Goal: Task Accomplishment & Management: Use online tool/utility

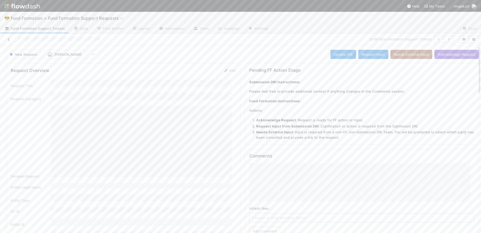
click at [11, 40] on icon at bounding box center [8, 39] width 5 height 3
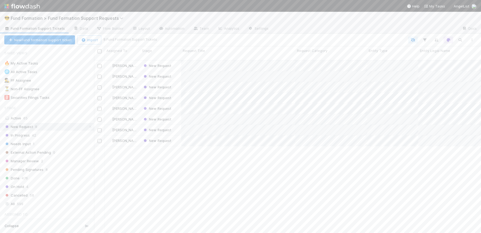
scroll to position [173, 383]
click at [12, 6] on img at bounding box center [22, 6] width 36 height 9
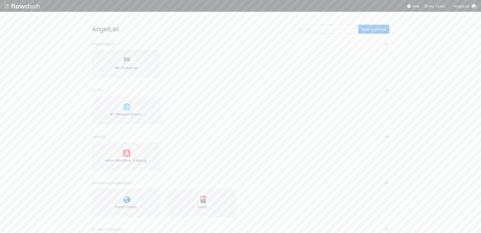
drag, startPoint x: 61, startPoint y: 85, endPoint x: 61, endPoint y: 90, distance: 5.1
click at [61, 85] on div "AngelList New workflow *Favorites* ( 1 ) 🏁 MP Formation AL < ( 1 ) 🌐 BT Request…" at bounding box center [240, 122] width 481 height 221
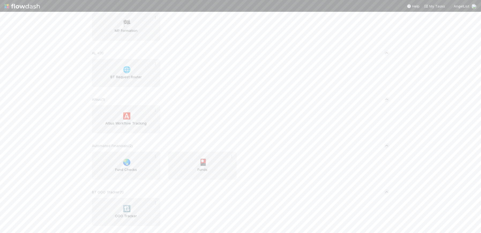
scroll to position [56, 0]
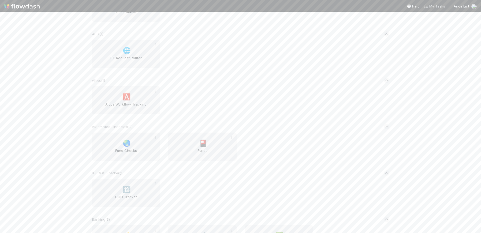
click at [69, 107] on div "AngelList New workflow *Favorites* ( 1 ) 🏁 MP Formation AL < ( 1 ) 🌐 BT Request…" at bounding box center [240, 122] width 481 height 221
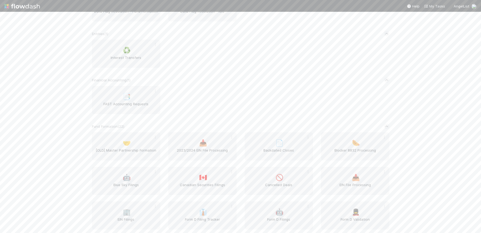
scroll to position [424, 0]
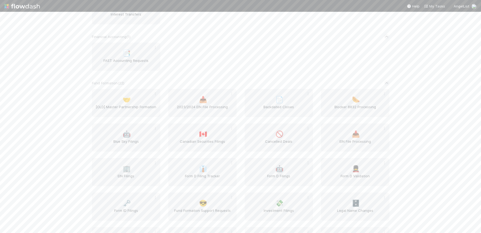
click at [69, 108] on div "AngelList New workflow *Favorites* ( 1 ) 🏁 MP Formation AL < ( 1 ) 🌐 BT Request…" at bounding box center [240, 122] width 481 height 221
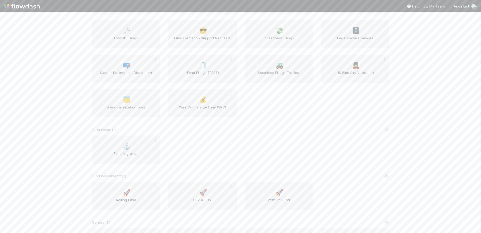
scroll to position [641, 0]
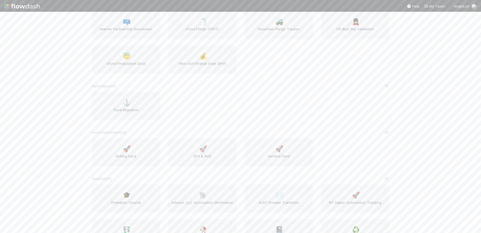
click at [69, 108] on div "AngelList New workflow *Favorites* ( 1 ) 🏁 MP Formation AL < ( 1 ) 🌐 BT Request…" at bounding box center [240, 122] width 481 height 221
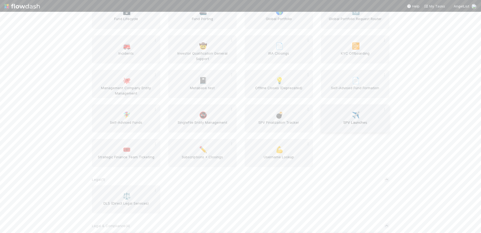
click at [345, 115] on div "✈️ SPV Launches" at bounding box center [355, 119] width 68 height 28
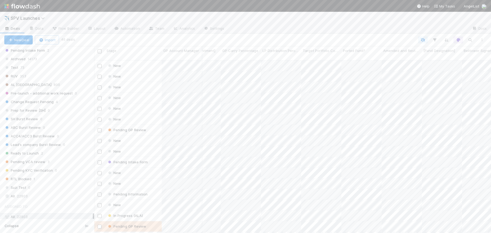
scroll to position [0, 3599]
click at [436, 39] on icon "button" at bounding box center [434, 40] width 5 height 5
click at [338, 59] on button "Add Filter" at bounding box center [352, 56] width 161 height 8
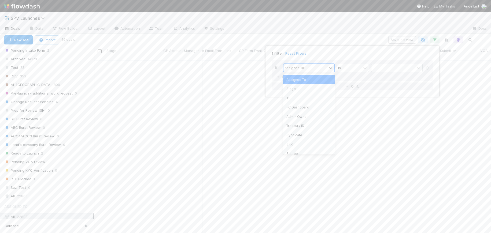
click at [303, 71] on div "Assigned To" at bounding box center [304, 68] width 43 height 8
click at [307, 110] on div "Syndicate Master Partnership" at bounding box center [308, 103] width 51 height 14
click at [384, 69] on input "text" at bounding box center [396, 68] width 51 height 8
type input "funds 2024"
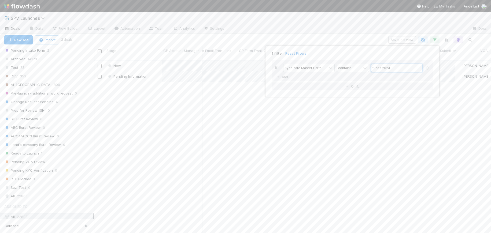
scroll to position [173, 393]
click at [366, 38] on div "1 filter Reset Filters If Syndicate Master Partnership contains funds 2024 And.…" at bounding box center [245, 116] width 491 height 233
click at [22, 139] on span "22803" at bounding box center [22, 138] width 11 height 7
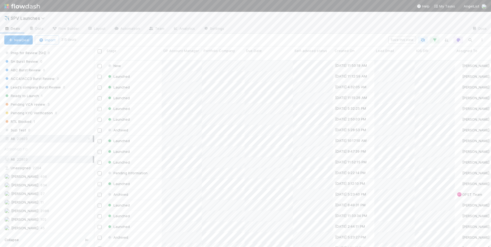
click at [70, 38] on small "315 deals" at bounding box center [68, 39] width 15 height 5
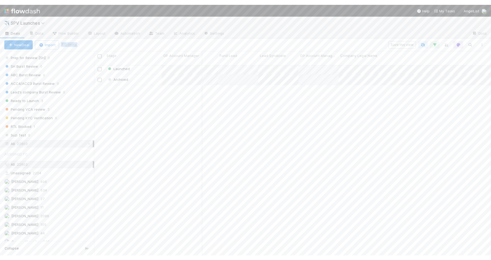
scroll to position [0, 486]
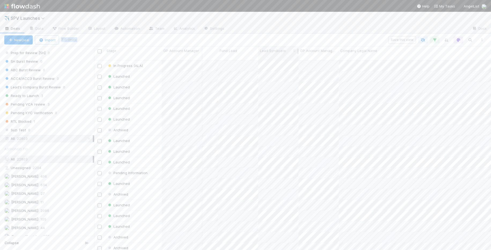
click at [275, 52] on span "Lead Syndicate" at bounding box center [273, 50] width 26 height 5
click at [277, 59] on div "Sort A → Z" at bounding box center [290, 61] width 61 height 8
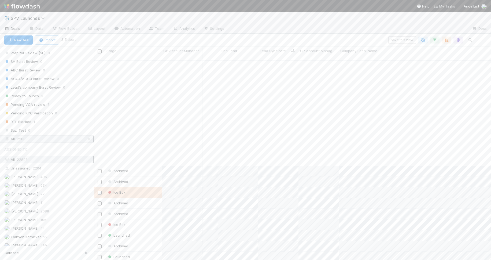
scroll to position [1163, 486]
click at [119, 51] on div "Stage" at bounding box center [133, 50] width 54 height 5
click at [129, 42] on div "Sort First → Last Sort Last → First Hide" at bounding box center [245, 130] width 491 height 260
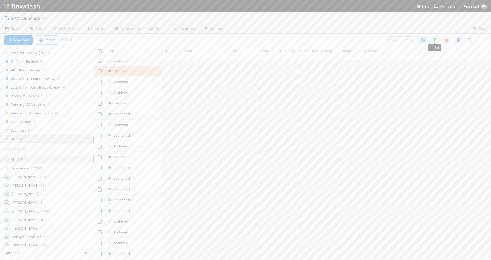
click at [436, 40] on icon "button" at bounding box center [434, 40] width 5 height 5
click at [282, 75] on link "And.." at bounding box center [283, 77] width 17 height 8
click at [308, 77] on div "Assigned To" at bounding box center [304, 77] width 43 height 8
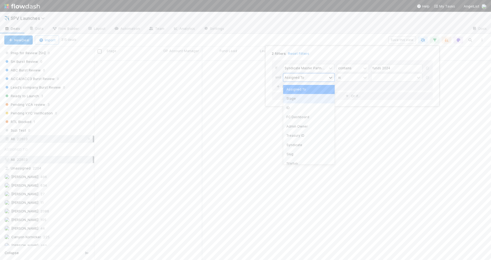
click at [311, 99] on div "Stage" at bounding box center [308, 98] width 51 height 9
click at [362, 76] on div at bounding box center [365, 77] width 6 height 5
drag, startPoint x: 356, startPoint y: 97, endPoint x: 364, endPoint y: 85, distance: 14.6
click at [356, 97] on div "is not" at bounding box center [353, 98] width 32 height 9
click at [389, 78] on div at bounding box center [392, 77] width 43 height 8
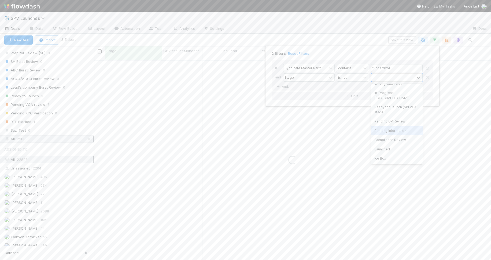
scroll to position [25, 0]
click at [387, 145] on div "Launched" at bounding box center [396, 148] width 51 height 9
click at [351, 38] on div "2 filters Reset Filters If Syndicate Master Partnership contains funds 2024 and…" at bounding box center [245, 130] width 491 height 260
click at [481, 40] on icon "button" at bounding box center [481, 39] width 5 height 3
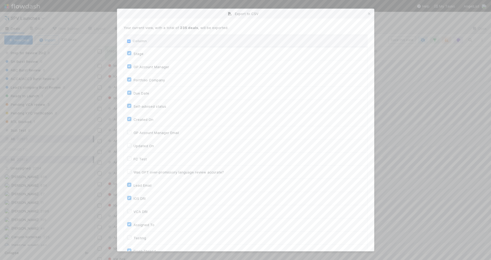
click at [134, 79] on label "Portfolio Company" at bounding box center [149, 80] width 31 height 6
click at [129, 79] on input "Portfolio Company" at bounding box center [129, 79] width 4 height 5
checkbox input "false"
click at [130, 95] on div "Due Date" at bounding box center [245, 93] width 237 height 6
click at [134, 106] on label "Self-advised status" at bounding box center [150, 106] width 33 height 6
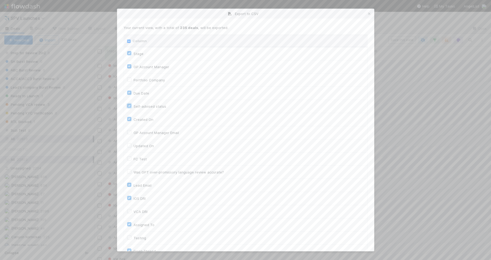
click at [129, 106] on input "Self-advised status" at bounding box center [129, 105] width 4 height 5
checkbox input "false"
click at [134, 119] on label "Created On" at bounding box center [144, 119] width 20 height 6
click at [129, 119] on On "Created On" at bounding box center [129, 118] width 4 height 5
checkbox On "false"
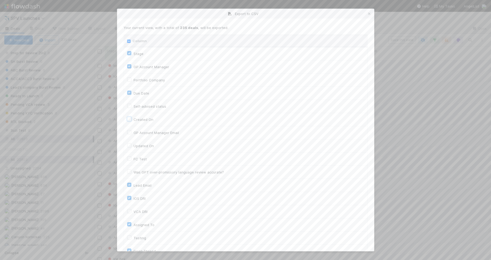
scroll to position [124, 0]
click at [134, 60] on label "Lead Email" at bounding box center [143, 60] width 18 height 6
click at [129, 60] on input "Lead Email" at bounding box center [129, 59] width 4 height 5
checkbox input "false"
click at [134, 73] on label "IOS DRI" at bounding box center [140, 74] width 12 height 6
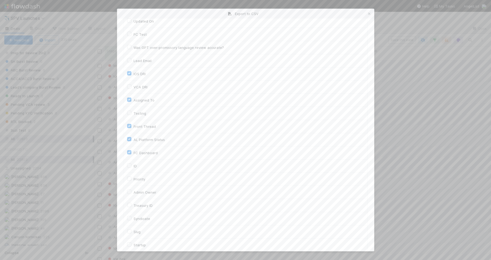
click at [128, 73] on input "IOS DRI" at bounding box center [129, 73] width 4 height 5
checkbox input "false"
click at [134, 119] on label "Front Thread" at bounding box center [145, 119] width 22 height 6
click at [129, 119] on input "Front Thread" at bounding box center [129, 118] width 4 height 5
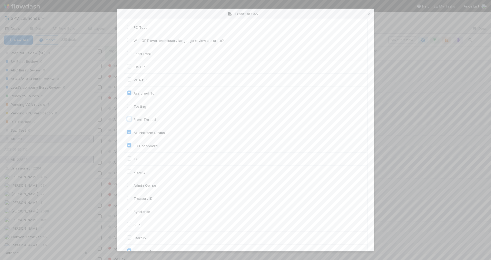
checkbox input "false"
click at [134, 132] on label "AL Platform Status" at bounding box center [149, 132] width 31 height 6
click at [129, 132] on input "AL Platform Status" at bounding box center [129, 131] width 4 height 5
checkbox input "false"
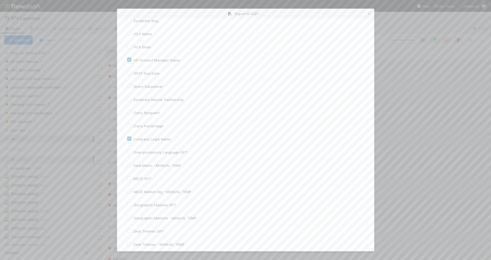
click at [134, 138] on label "Company Legal Name" at bounding box center [152, 139] width 37 height 6
click at [129, 138] on input "Company Legal Name" at bounding box center [129, 138] width 4 height 5
checkbox input "false"
click at [134, 45] on label "Instrument" at bounding box center [143, 46] width 18 height 6
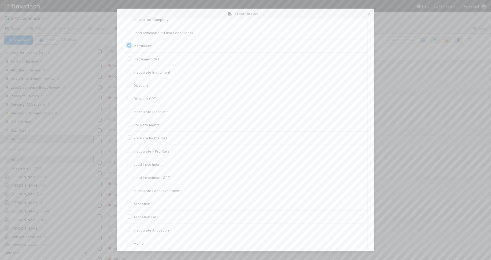
click at [129, 45] on input "Instrument" at bounding box center [129, 45] width 4 height 5
checkbox input "false"
click at [134, 34] on label "Alerts for IOS" at bounding box center [145, 35] width 23 height 6
click at [130, 34] on input "Alerts for IOS" at bounding box center [129, 34] width 4 height 5
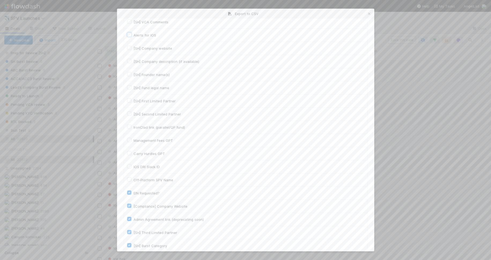
checkbox input "false"
click at [134, 107] on label "EIN Requested?" at bounding box center [147, 109] width 26 height 6
click at [128, 107] on input "EIN Requested?" at bounding box center [129, 108] width 4 height 5
checkbox input "false"
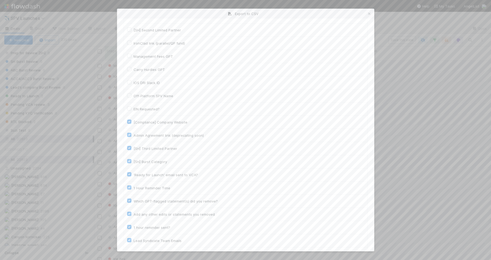
click at [134, 121] on label "[Compliance] Company Website" at bounding box center [161, 122] width 54 height 6
click at [128, 121] on input "[Compliance] Company Website" at bounding box center [129, 121] width 4 height 5
checkbox input "false"
click at [134, 76] on label "Admin Agreement link (deprecating soon)" at bounding box center [169, 77] width 70 height 6
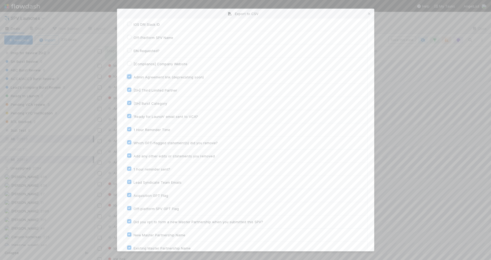
click at [129, 76] on input "Admin Agreement link (deprecating soon)" at bounding box center [129, 76] width 4 height 5
checkbox input "false"
click at [134, 89] on label "[SH] Third Limited Partner" at bounding box center [156, 90] width 44 height 6
click at [129, 89] on input "[SH] Third Limited Partner" at bounding box center [129, 89] width 4 height 5
checkbox input "false"
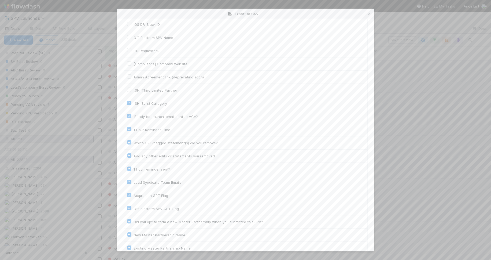
click at [134, 103] on label "[SH] Burst Category" at bounding box center [151, 103] width 34 height 6
click at [131, 103] on input "[SH] Burst Category" at bounding box center [129, 102] width 4 height 5
checkbox input "false"
click at [134, 96] on label "'Ready for Launch' email sent to VCA?" at bounding box center [166, 97] width 64 height 6
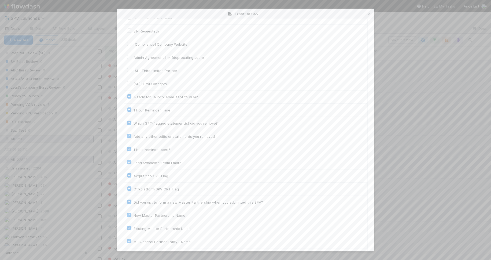
click at [129, 96] on input "'Ready for Launch' email sent to VCA?" at bounding box center [129, 96] width 4 height 5
checkbox input "false"
click at [134, 110] on label "1 Hour Reminder Time" at bounding box center [152, 110] width 37 height 6
click at [129, 110] on input "1 Hour Reminder Time" at bounding box center [129, 109] width 4 height 5
checkbox input "false"
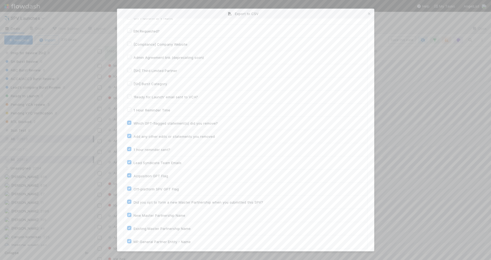
click at [134, 121] on label "Which GPT-flagged statement(s) did you remove?" at bounding box center [176, 123] width 84 height 6
click at [130, 121] on input "Which GPT-flagged statement(s) did you remove?" at bounding box center [129, 122] width 4 height 5
checkbox input "false"
click at [134, 134] on label "Add any other edits or statements you removed" at bounding box center [174, 136] width 81 height 6
click at [129, 134] on input "Add any other edits or statements you removed" at bounding box center [129, 135] width 4 height 5
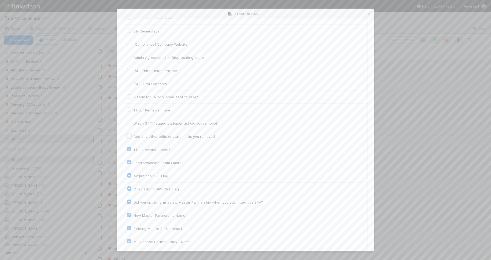
checkbox input "false"
click at [134, 148] on label "1 hour reminder sent?" at bounding box center [152, 149] width 37 height 6
click at [129, 148] on input "1 hour reminder sent?" at bounding box center [129, 148] width 4 height 5
checkbox input "false"
click at [134, 162] on label "Lead Syndicate Team Emails" at bounding box center [158, 162] width 48 height 6
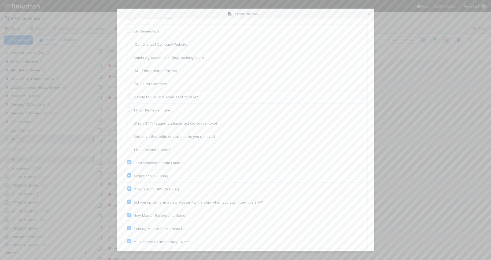
click at [128, 162] on input "Lead Syndicate Team Emails" at bounding box center [129, 161] width 4 height 5
checkbox input "false"
click at [134, 128] on label "Acquisition GPT Flag" at bounding box center [151, 127] width 35 height 6
click at [129, 128] on input "Acquisition GPT Flag" at bounding box center [129, 126] width 4 height 5
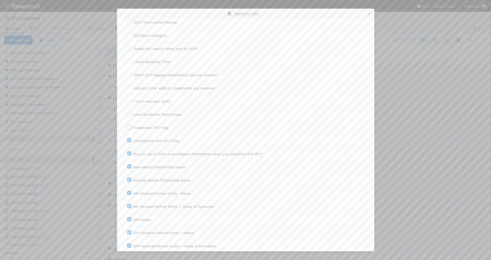
checkbox input "false"
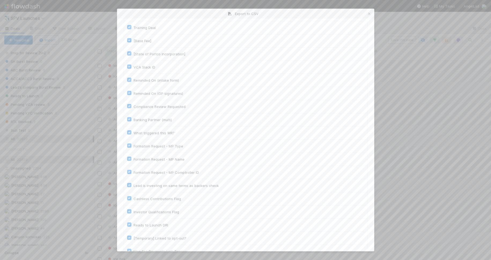
scroll to position [2283, 0]
click at [369, 14] on icon at bounding box center [368, 13] width 5 height 3
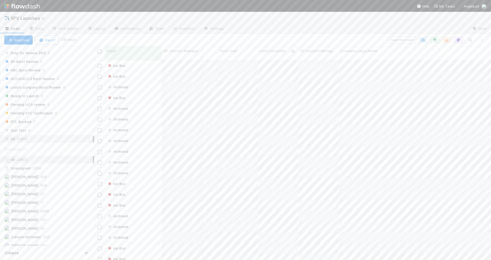
click at [288, 36] on div "Save this view" at bounding box center [282, 40] width 412 height 8
click at [434, 39] on icon "button" at bounding box center [434, 40] width 5 height 5
click at [282, 86] on link "And.." at bounding box center [283, 87] width 17 height 8
click at [297, 86] on div "Assigned To" at bounding box center [294, 86] width 20 height 5
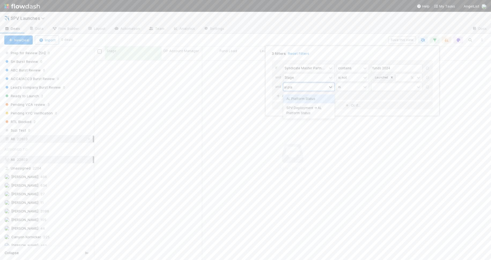
type input "al plat"
click at [315, 98] on div "AL Platform Status" at bounding box center [308, 98] width 51 height 9
click at [360, 87] on div "contains" at bounding box center [349, 87] width 24 height 8
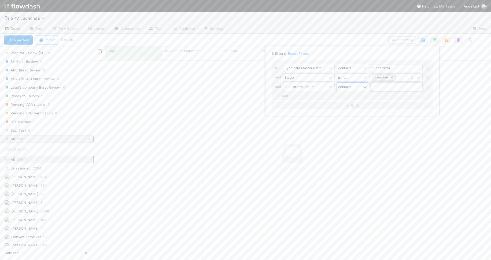
click at [387, 85] on input "text" at bounding box center [396, 87] width 51 height 8
click at [363, 86] on icon at bounding box center [364, 86] width 5 height 5
drag, startPoint x: 346, startPoint y: 137, endPoint x: 373, endPoint y: 106, distance: 41.1
click at [346, 137] on div "is not" at bounding box center [353, 140] width 32 height 9
click at [390, 88] on input "text" at bounding box center [396, 87] width 51 height 8
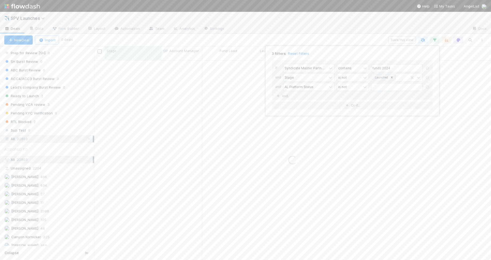
click at [377, 99] on div "If Syndicate Master Partnership contains funds 2024 and Stage is not Launched a…" at bounding box center [352, 80] width 161 height 40
click at [383, 88] on input "text" at bounding box center [396, 87] width 51 height 8
click at [380, 98] on div "If Syndicate Master Partnership contains funds 2024 and Stage is not Launched a…" at bounding box center [352, 80] width 161 height 40
click at [383, 86] on input "text" at bounding box center [396, 87] width 51 height 8
click at [382, 97] on div "If Syndicate Master Partnership contains funds 2024 and Stage is not Launched a…" at bounding box center [352, 80] width 161 height 40
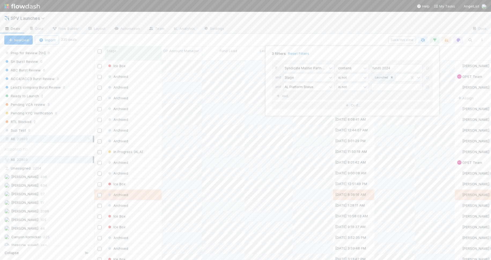
scroll to position [200, 393]
click at [388, 86] on input "text" at bounding box center [396, 87] width 51 height 8
click at [382, 96] on div "If Syndicate Master Partnership contains funds 2024 and Stage is not Launched a…" at bounding box center [352, 80] width 161 height 40
click at [385, 89] on input "text" at bounding box center [396, 87] width 51 height 8
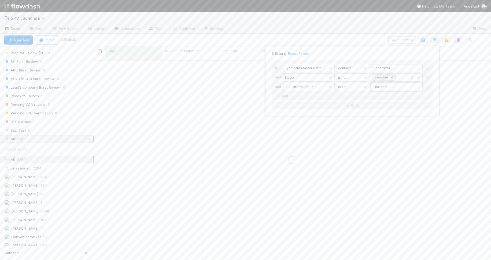
type input "Finalized"
click at [366, 37] on div "3 filters Reset Filters If Syndicate Master Partnership contains funds 2024 and…" at bounding box center [245, 130] width 491 height 260
click at [481, 41] on icon "button" at bounding box center [481, 39] width 5 height 3
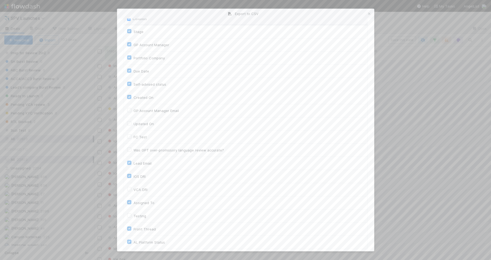
scroll to position [0, 0]
click at [134, 53] on label "Stage" at bounding box center [139, 53] width 10 height 6
click at [129, 53] on input "Stage" at bounding box center [129, 52] width 4 height 5
click at [134, 53] on label "Stage" at bounding box center [139, 53] width 10 height 6
click at [129, 53] on input "Stage" at bounding box center [129, 52] width 4 height 5
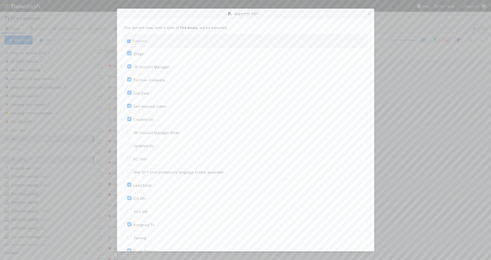
checkbox input "true"
click at [129, 41] on input "Column" at bounding box center [128, 40] width 3 height 3
checkbox input "true"
checkbox On "true"
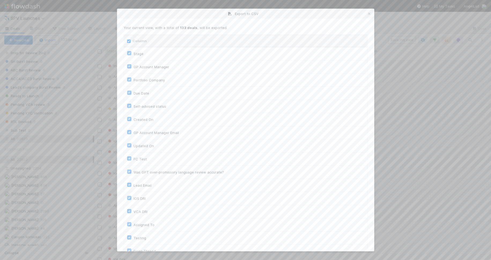
checkbox input "true"
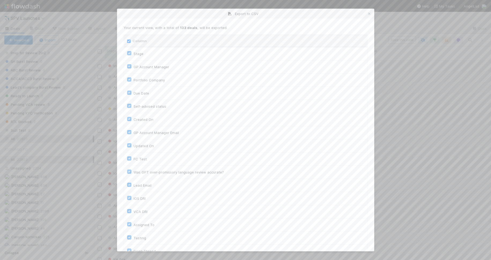
checkbox input "true"
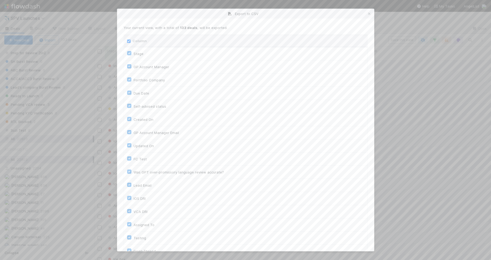
checkbox input "true"
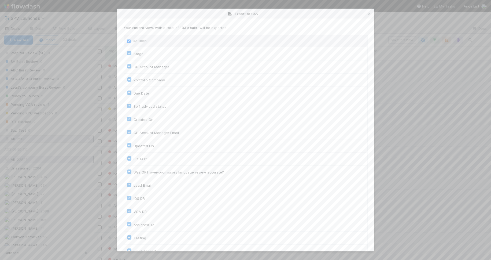
checkbox input "true"
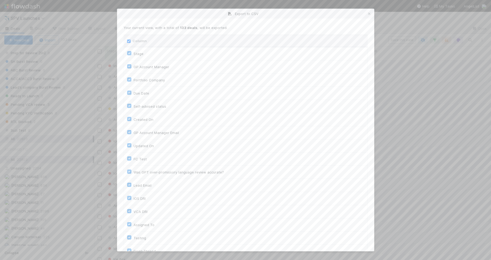
checkbox input "true"
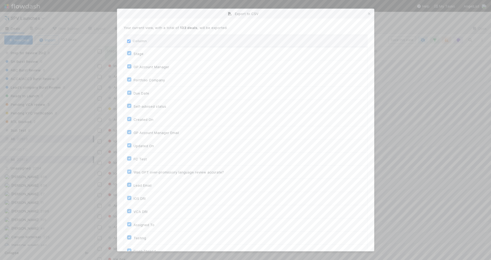
checkbox input "true"
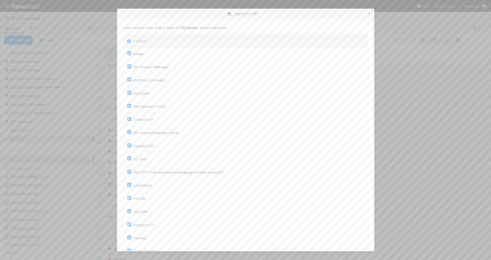
checkbox input "true"
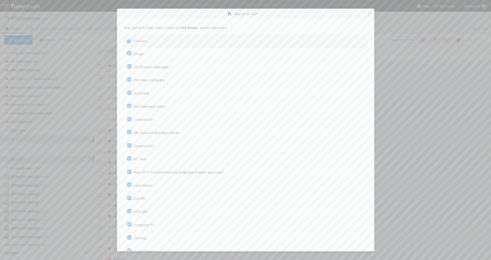
checkbox input "true"
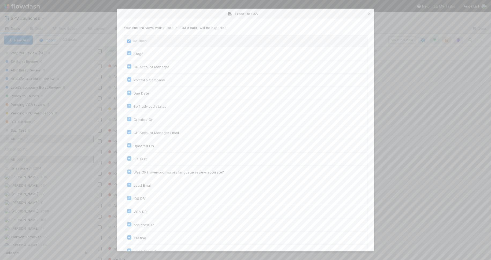
checkbox input "true"
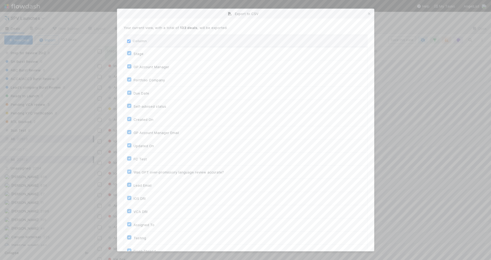
checkbox input "true"
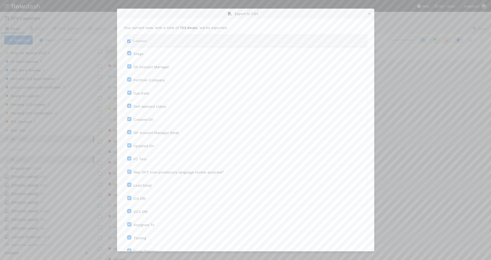
checkbox input "true"
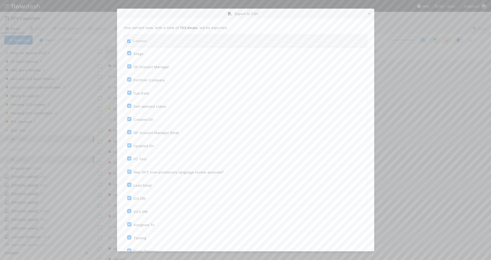
checkbox input "true"
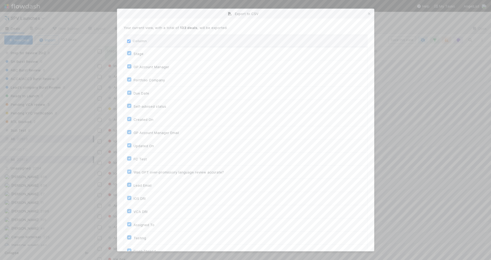
checkbox input "true"
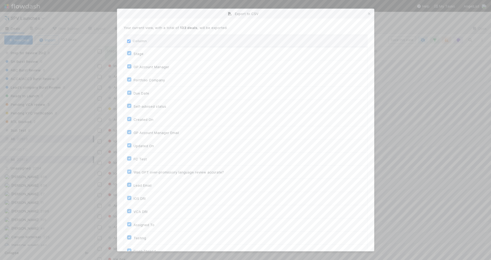
checkbox input "true"
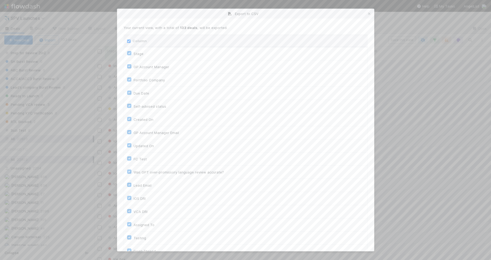
checkbox input "true"
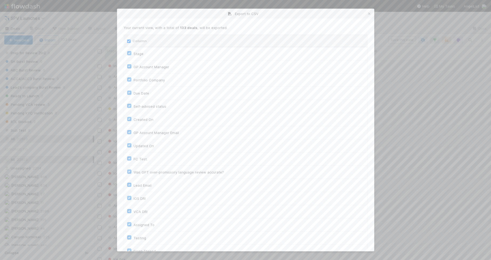
checkbox input "true"
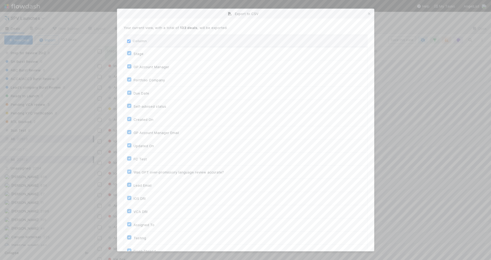
checkbox input "true"
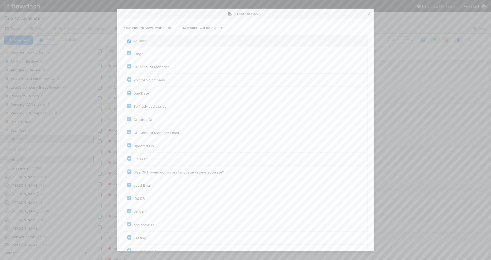
checkbox input "true"
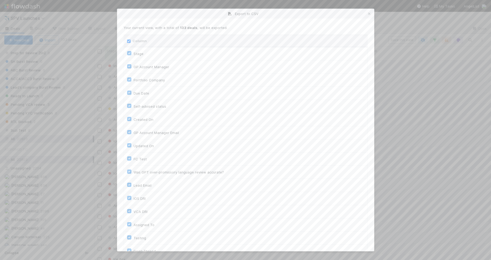
checkbox input "true"
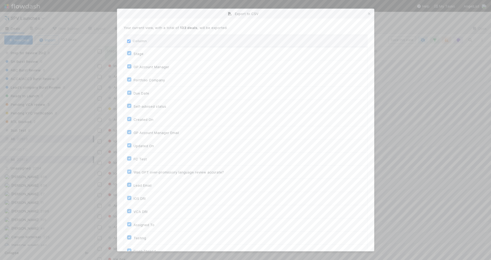
checkbox input "true"
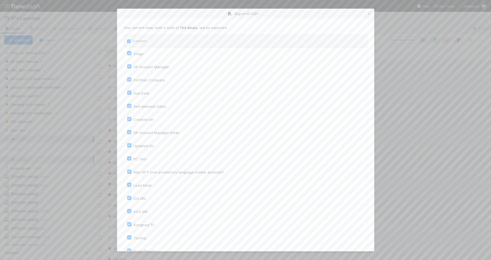
checkbox input "true"
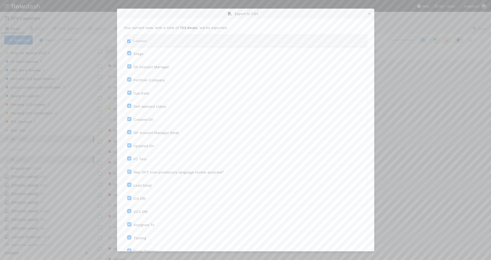
checkbox input "true"
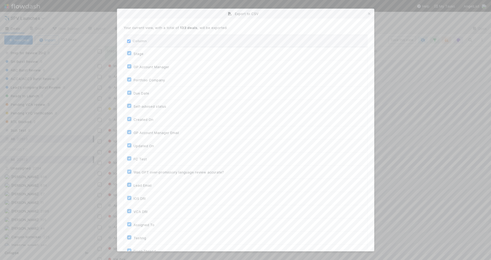
checkbox input "true"
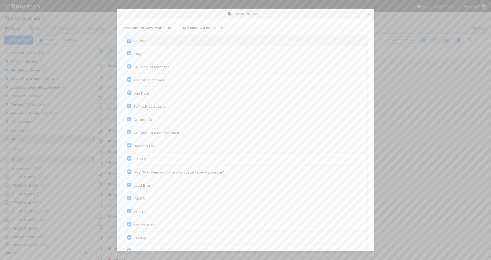
checkbox input "true"
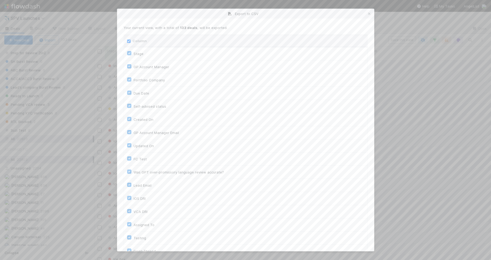
checkbox input "true"
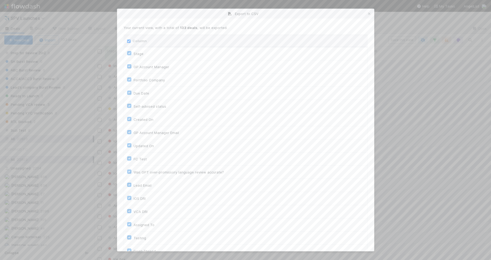
checkbox input "true"
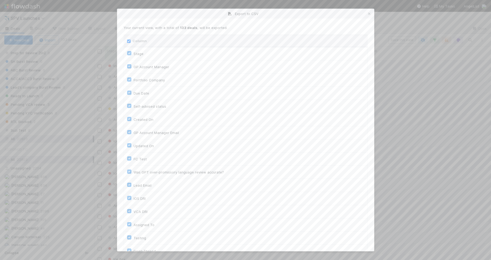
checkbox input "true"
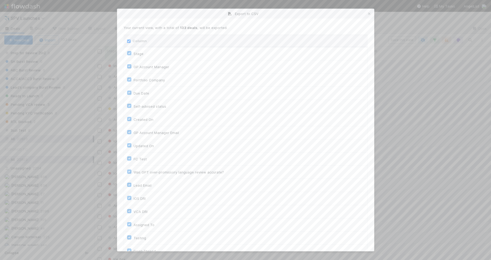
checkbox input "true"
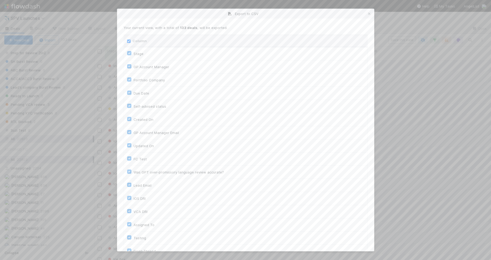
checkbox input "true"
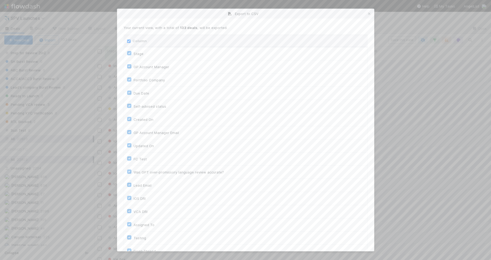
checkbox input "true"
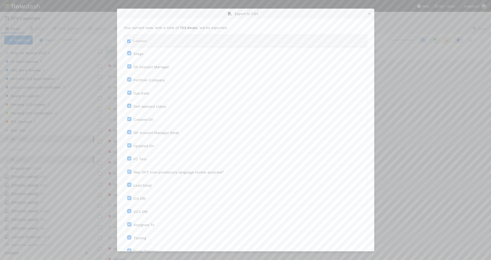
checkbox input "true"
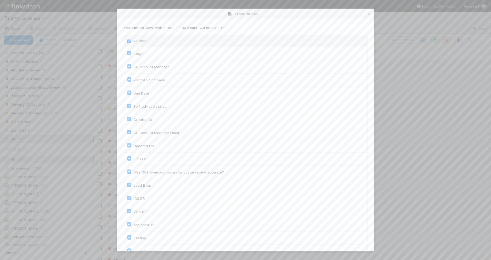
checkbox input "true"
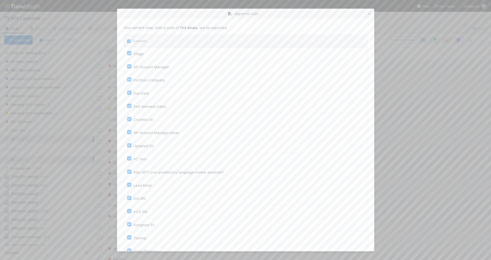
checkbox input "true"
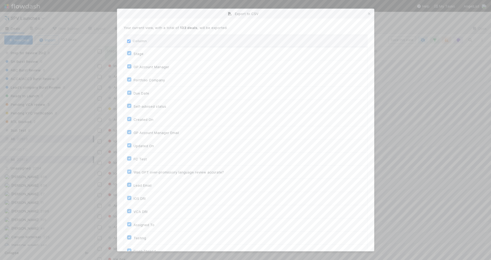
checkbox input "true"
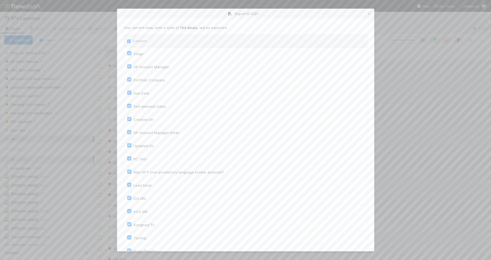
checkbox input "true"
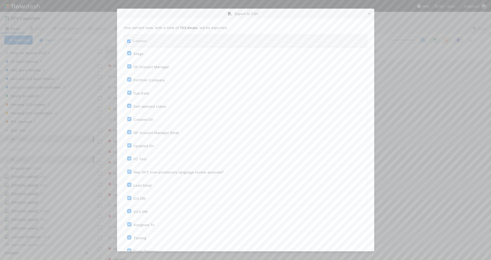
checkbox input "true"
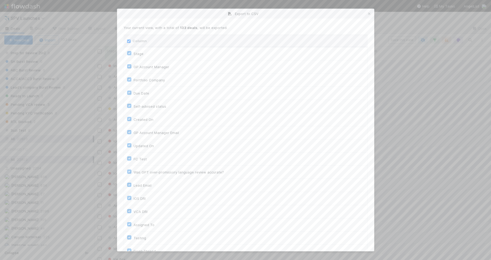
click at [129, 41] on input "Column" at bounding box center [128, 40] width 3 height 3
checkbox input "false"
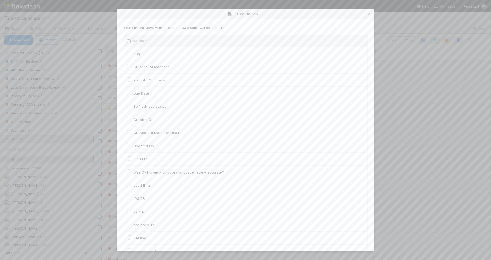
checkbox input "false"
checkbox On "false"
checkbox input "false"
checkbox On "false"
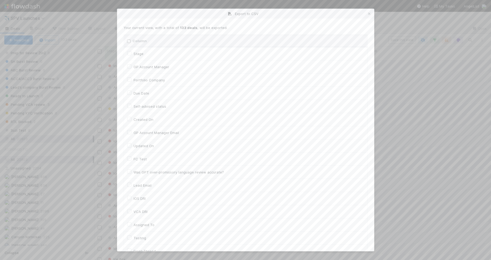
checkbox input "false"
click at [134, 53] on label "Stage" at bounding box center [139, 53] width 10 height 6
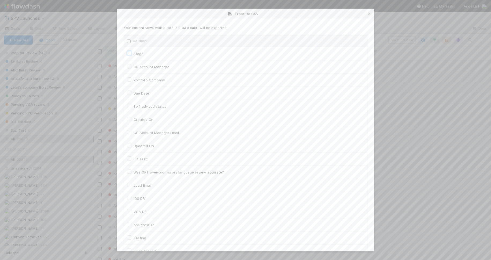
click at [129, 53] on input "Stage" at bounding box center [129, 52] width 4 height 5
click at [134, 66] on label "GP Account Manager" at bounding box center [152, 67] width 36 height 6
click at [130, 66] on input "GP Account Manager" at bounding box center [129, 66] width 4 height 5
click at [210, 131] on div "Testing" at bounding box center [245, 128] width 237 height 6
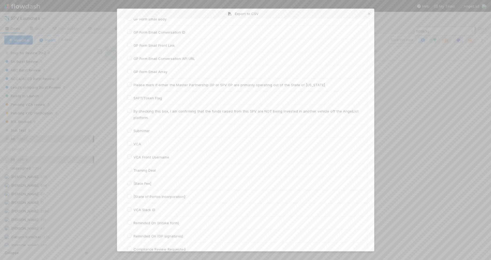
scroll to position [3474, 0]
click at [134, 146] on label "VCA" at bounding box center [138, 146] width 8 height 6
click at [128, 146] on input "VCA" at bounding box center [129, 145] width 4 height 5
click at [134, 158] on label "Submitter" at bounding box center [142, 158] width 16 height 6
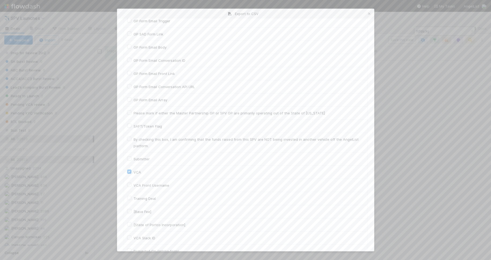
click at [129, 158] on input "Submitter" at bounding box center [129, 157] width 4 height 5
click at [164, 239] on button "Cancel" at bounding box center [166, 239] width 19 height 9
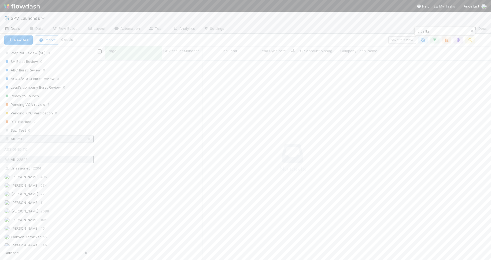
click at [472, 31] on icon "button" at bounding box center [471, 30] width 5 height 3
click at [427, 94] on div "Loading..." at bounding box center [292, 160] width 397 height 199
click at [483, 40] on icon "button" at bounding box center [481, 39] width 5 height 3
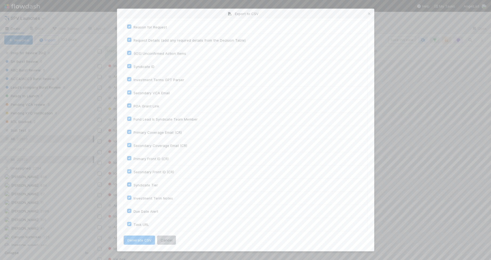
drag, startPoint x: 129, startPoint y: 224, endPoint x: 129, endPoint y: 217, distance: 7.0
click at [134, 224] on label "Task URL" at bounding box center [142, 224] width 16 height 6
click at [129, 224] on URL "Task URL" at bounding box center [129, 223] width 4 height 5
drag, startPoint x: 130, startPoint y: 209, endPoint x: 130, endPoint y: 201, distance: 8.3
click at [134, 209] on label "Due Date Alert" at bounding box center [146, 211] width 25 height 6
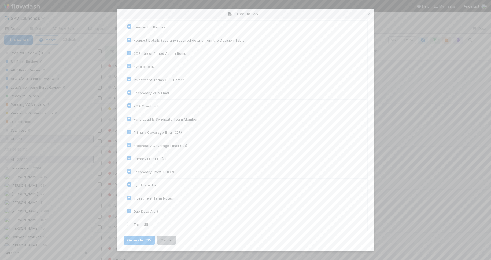
click at [130, 209] on input "Due Date Alert" at bounding box center [129, 210] width 4 height 5
click at [134, 197] on label "Investment Term Notes" at bounding box center [153, 198] width 39 height 6
click at [129, 197] on input "Investment Term Notes" at bounding box center [129, 197] width 4 height 5
click at [134, 183] on label "Syndicate Tier" at bounding box center [146, 185] width 24 height 6
click at [130, 183] on input "Syndicate Tier" at bounding box center [129, 184] width 4 height 5
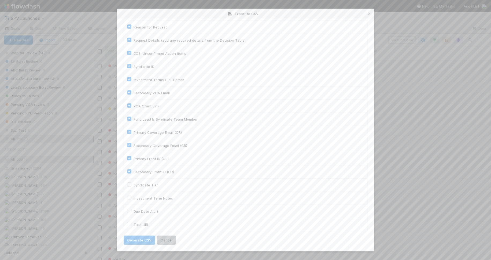
click at [134, 183] on label "Syndicate Tier" at bounding box center [146, 185] width 24 height 6
click at [130, 183] on input "Syndicate Tier" at bounding box center [129, 184] width 4 height 5
click at [134, 183] on label "Syndicate Tier" at bounding box center [146, 185] width 24 height 6
click at [130, 183] on input "Syndicate Tier" at bounding box center [129, 184] width 4 height 5
click at [134, 172] on label "Secondary Front ID (CR)" at bounding box center [154, 171] width 40 height 6
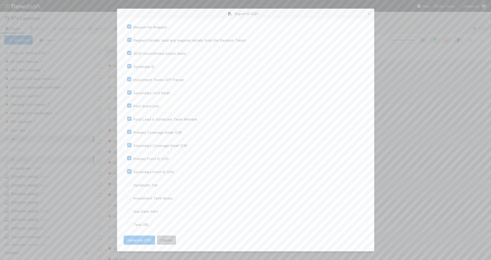
click at [129, 172] on input "Secondary Front ID (CR)" at bounding box center [129, 170] width 4 height 5
click at [134, 158] on label "Primary Front ID (CR)" at bounding box center [151, 158] width 35 height 6
click at [129, 158] on input "Primary Front ID (CR)" at bounding box center [129, 157] width 4 height 5
click at [134, 145] on label "Secondary Coverage Email (CR)" at bounding box center [161, 145] width 54 height 6
click at [128, 145] on input "Secondary Coverage Email (CR)" at bounding box center [129, 144] width 4 height 5
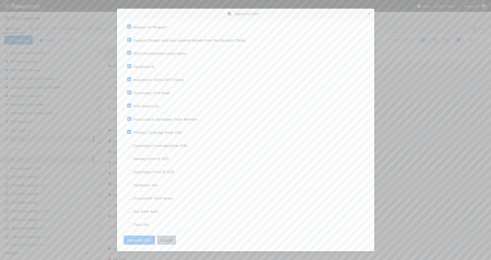
click at [134, 130] on label "Primary Coverage Email (CR)" at bounding box center [158, 132] width 48 height 6
click at [128, 130] on input "Primary Coverage Email (CR)" at bounding box center [129, 131] width 4 height 5
click at [134, 105] on label "POA Grant Link" at bounding box center [147, 106] width 26 height 6
click at [129, 105] on input "POA Grant Link" at bounding box center [129, 105] width 4 height 5
click at [134, 93] on label "Secondary VCA Email" at bounding box center [152, 93] width 36 height 6
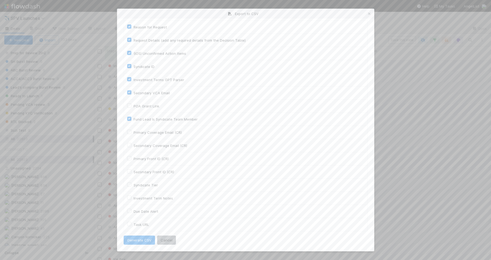
click at [129, 93] on input "Secondary VCA Email" at bounding box center [129, 92] width 4 height 5
click at [134, 129] on label "Investment Terms GPT Parser" at bounding box center [159, 128] width 51 height 6
click at [127, 129] on input "Investment Terms GPT Parser" at bounding box center [129, 127] width 4 height 5
click at [134, 103] on label "(IOS) Unconfirmed Action Items" at bounding box center [160, 102] width 53 height 6
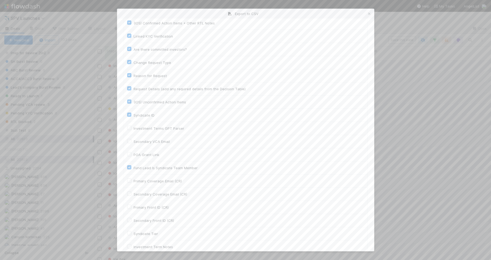
click at [129, 103] on input "(IOS) Unconfirmed Action Items" at bounding box center [129, 101] width 4 height 5
click at [134, 88] on label "Request Details (add any required details from the Decision Table)" at bounding box center [190, 89] width 112 height 6
click at [130, 88] on input "Request Details (add any required details from the Decision Table)" at bounding box center [129, 88] width 4 height 5
click at [134, 74] on label "Reason for Request" at bounding box center [150, 75] width 33 height 6
click at [130, 74] on input "Reason for Request" at bounding box center [129, 74] width 4 height 5
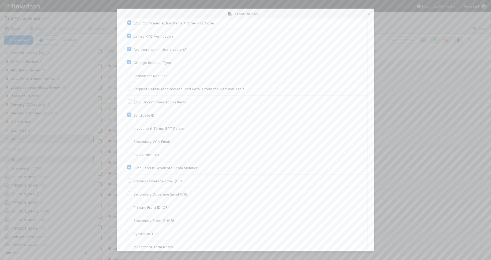
click at [134, 61] on label "Change Request Type" at bounding box center [153, 62] width 38 height 6
click at [130, 61] on input "Change Request Type" at bounding box center [129, 61] width 4 height 5
click at [134, 49] on label "Are there committed investors?" at bounding box center [160, 49] width 53 height 6
click at [129, 49] on input "Are there committed investors?" at bounding box center [129, 48] width 4 height 5
click at [134, 36] on label "Linked KYC Verification" at bounding box center [153, 36] width 39 height 6
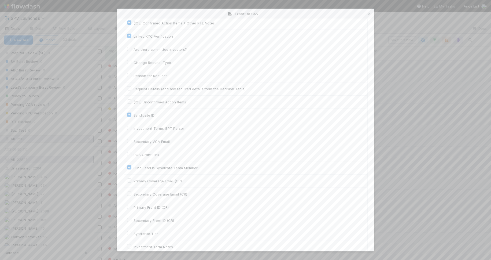
click at [129, 36] on input "Linked KYC Verification" at bounding box center [129, 35] width 4 height 5
click at [132, 240] on button "Generate CSV" at bounding box center [139, 239] width 31 height 9
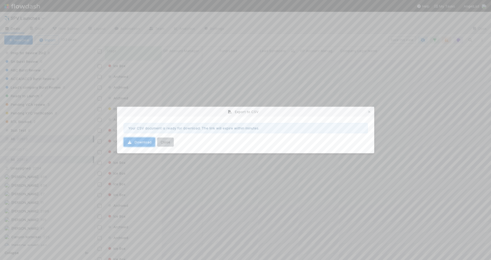
click at [147, 142] on link "Download" at bounding box center [139, 141] width 31 height 9
